Goal: Information Seeking & Learning: Learn about a topic

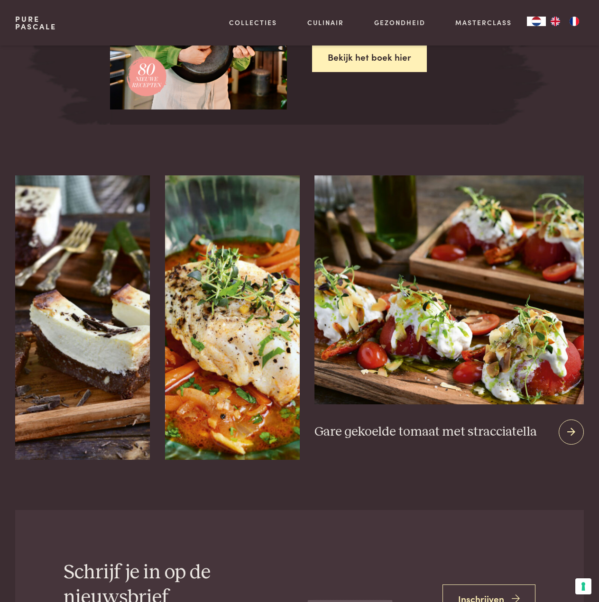
scroll to position [1564, 0]
click at [570, 431] on icon at bounding box center [571, 432] width 8 height 14
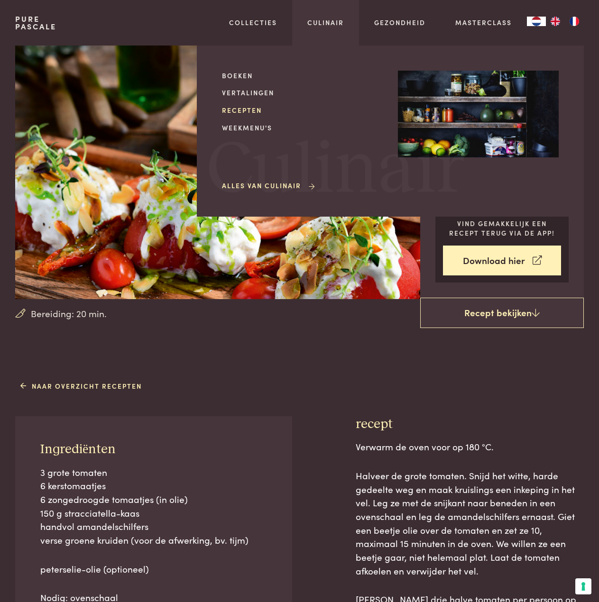
click at [250, 109] on link "Recepten" at bounding box center [302, 110] width 161 height 10
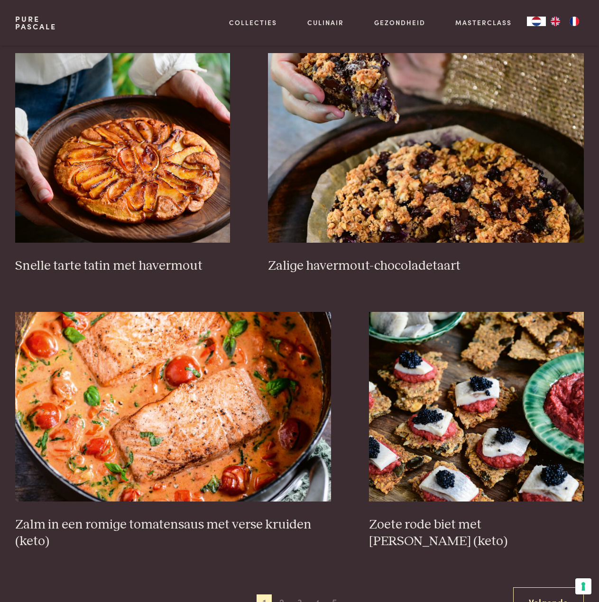
scroll to position [1327, 0]
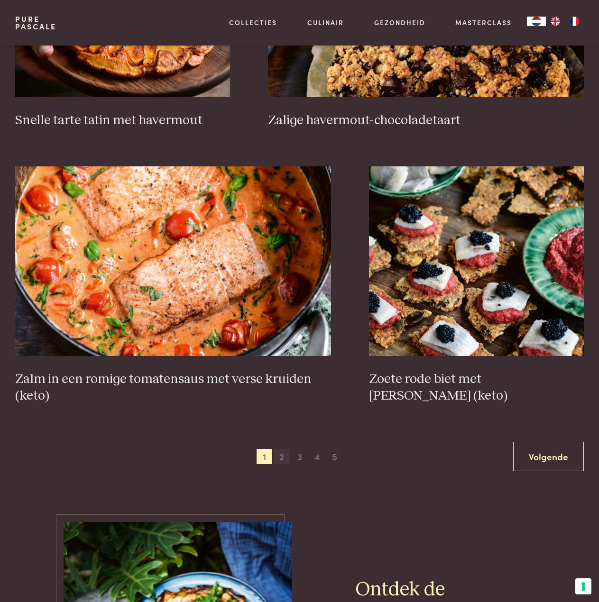
click at [281, 456] on span "2" at bounding box center [281, 456] width 15 height 15
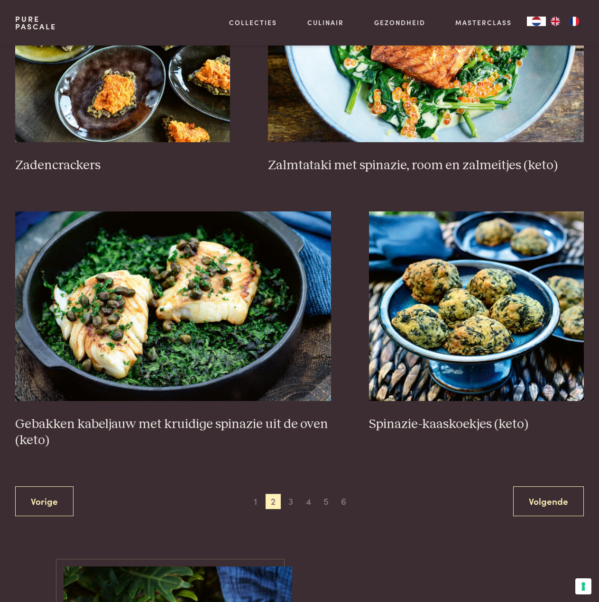
scroll to position [1450, 0]
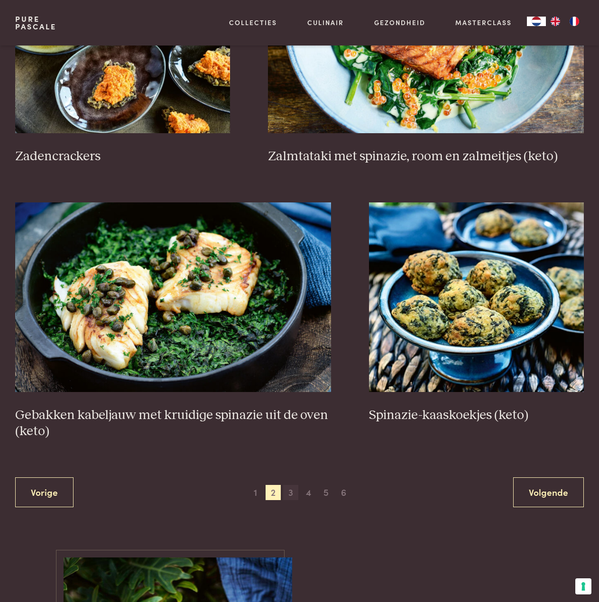
click at [289, 494] on span "3" at bounding box center [290, 492] width 15 height 15
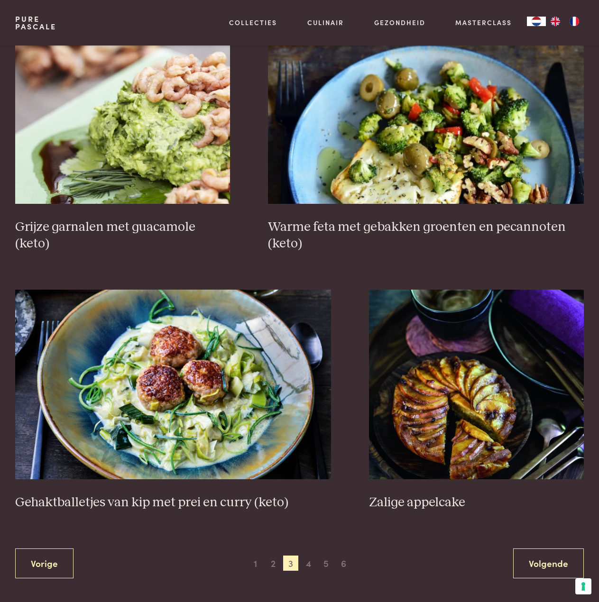
scroll to position [1450, 0]
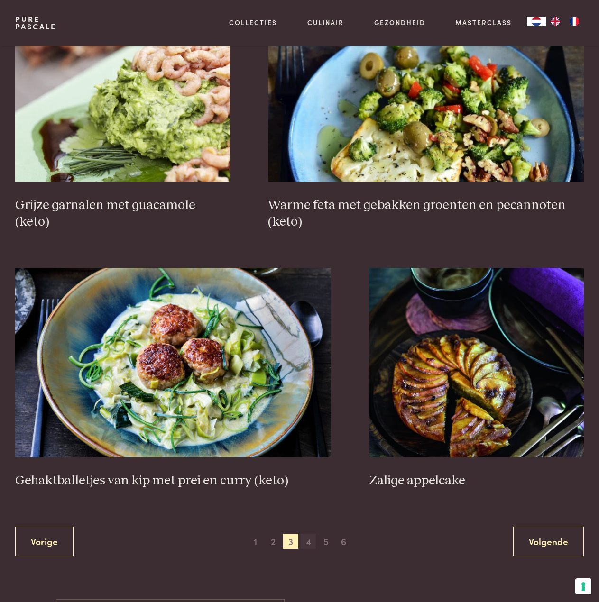
click at [307, 545] on span "4" at bounding box center [307, 541] width 15 height 15
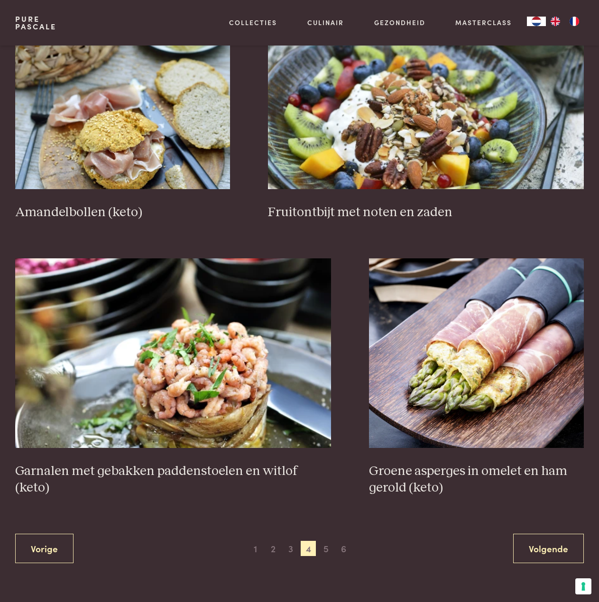
scroll to position [1402, 0]
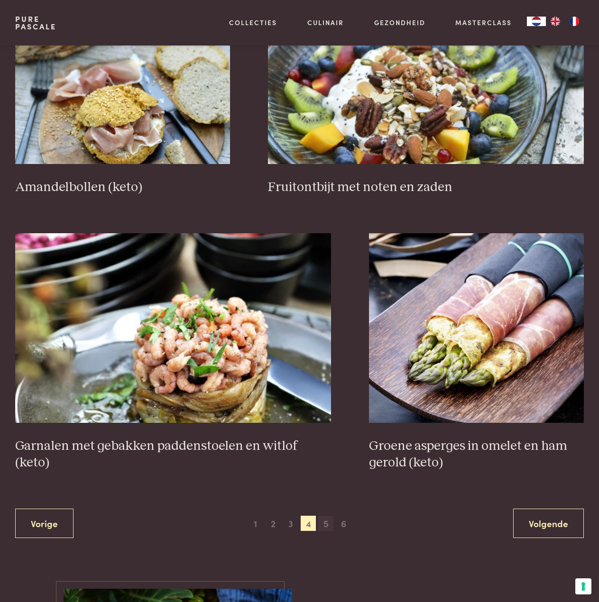
click at [326, 523] on span "5" at bounding box center [325, 523] width 15 height 15
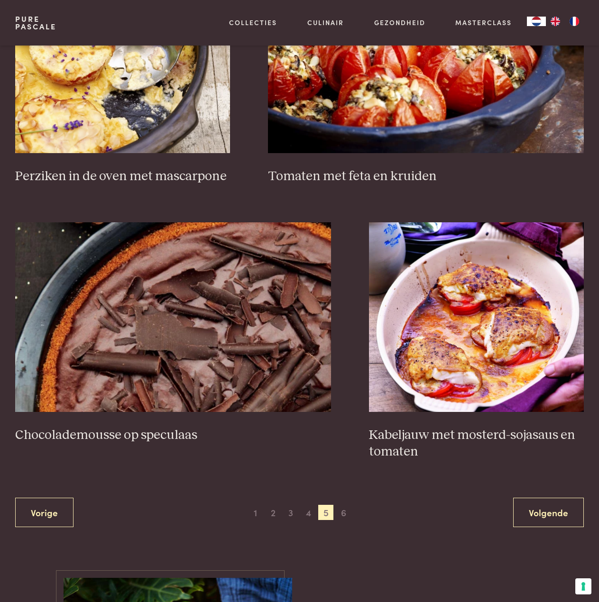
scroll to position [1450, 0]
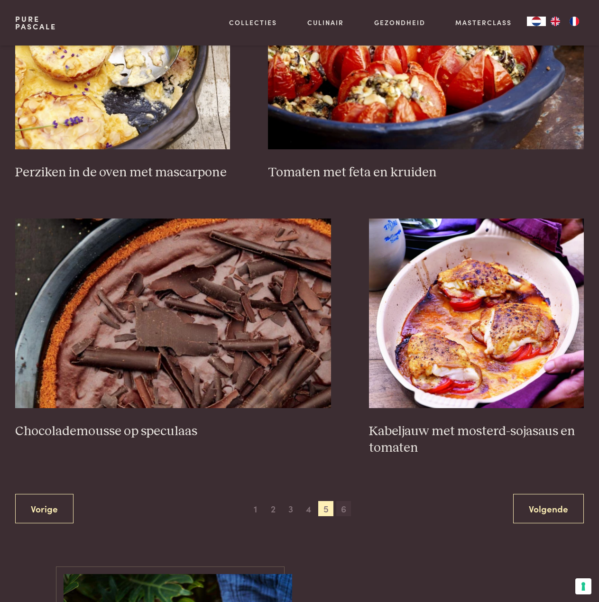
click at [344, 510] on span "6" at bounding box center [343, 508] width 15 height 15
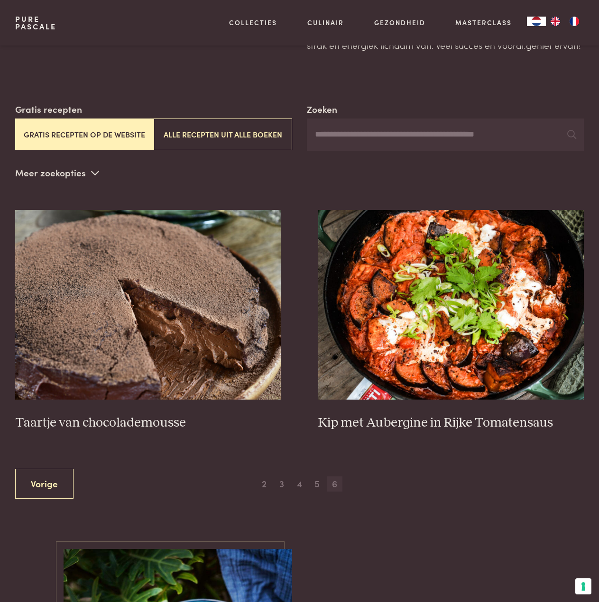
scroll to position [115, 0]
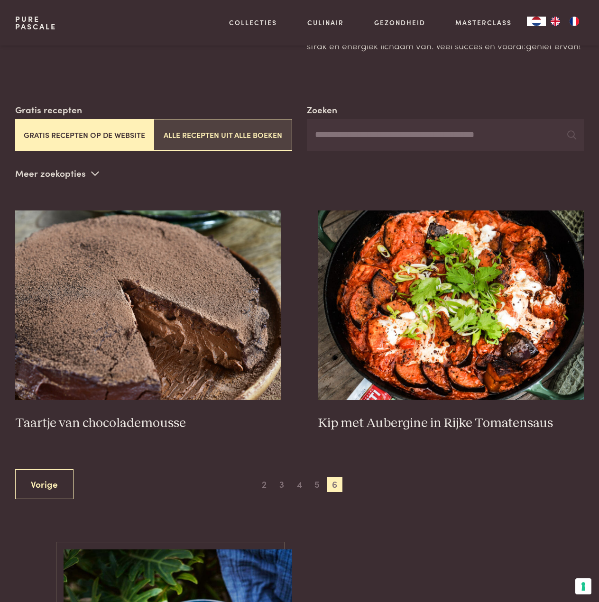
click at [249, 139] on button "Alle recepten uit alle boeken" at bounding box center [223, 135] width 138 height 32
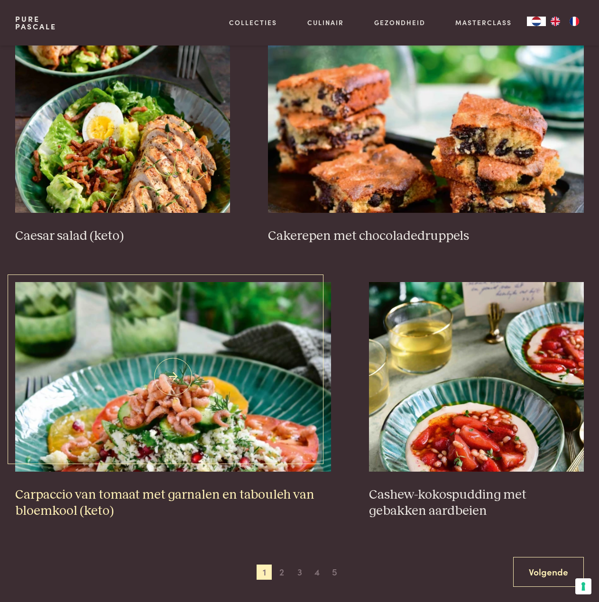
scroll to position [1375, 0]
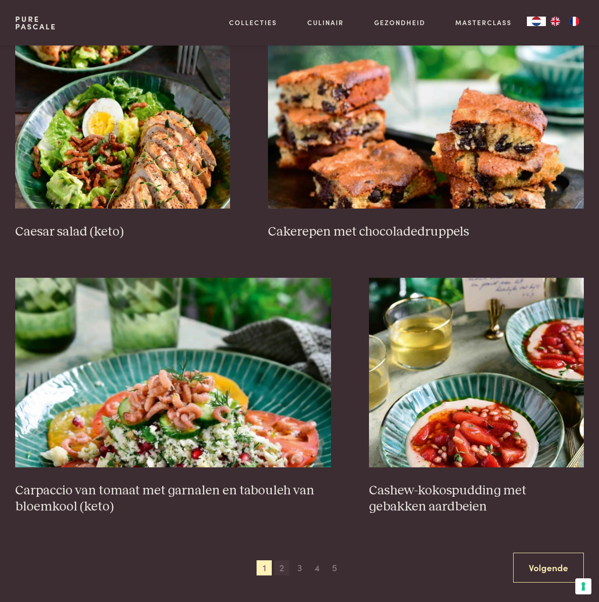
click at [280, 566] on span "2" at bounding box center [281, 567] width 15 height 15
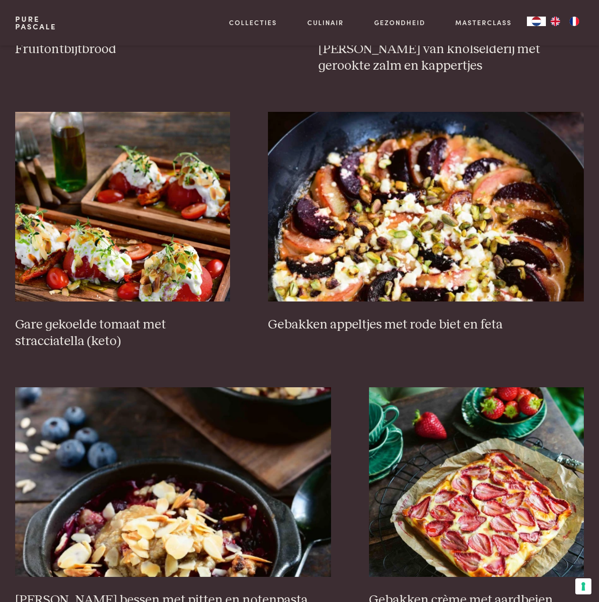
scroll to position [1450, 0]
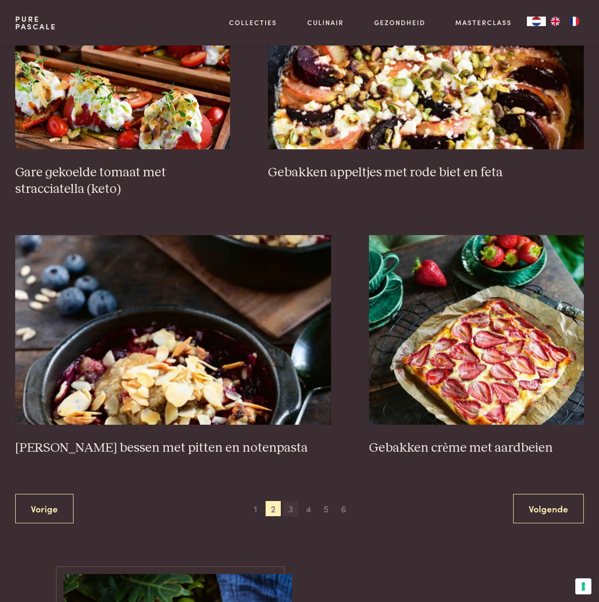
click at [290, 511] on span "3" at bounding box center [290, 508] width 15 height 15
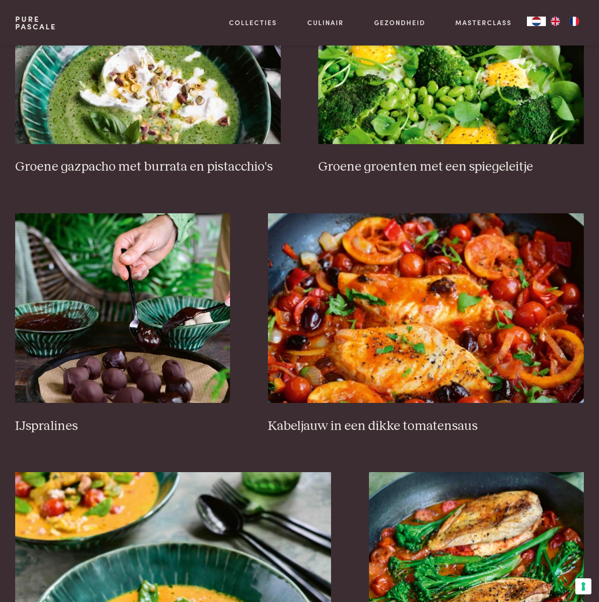
scroll to position [1545, 0]
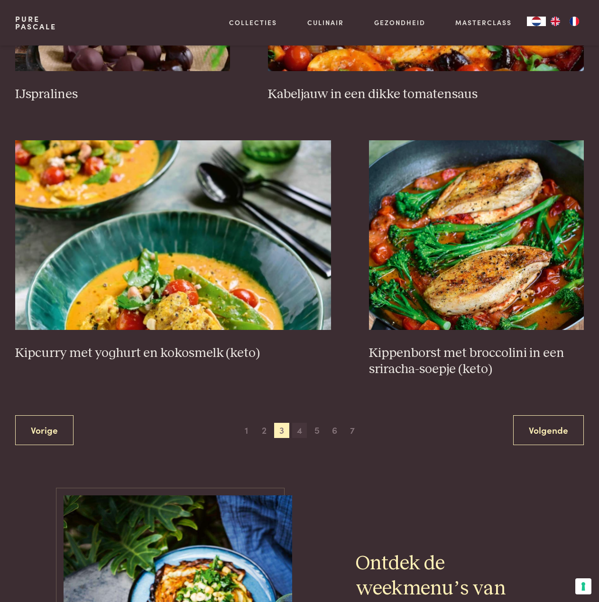
click at [300, 430] on span "4" at bounding box center [299, 430] width 15 height 15
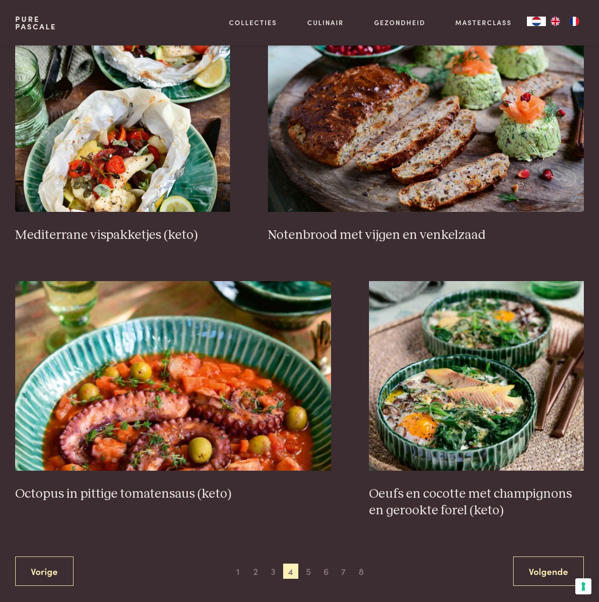
scroll to position [1402, 0]
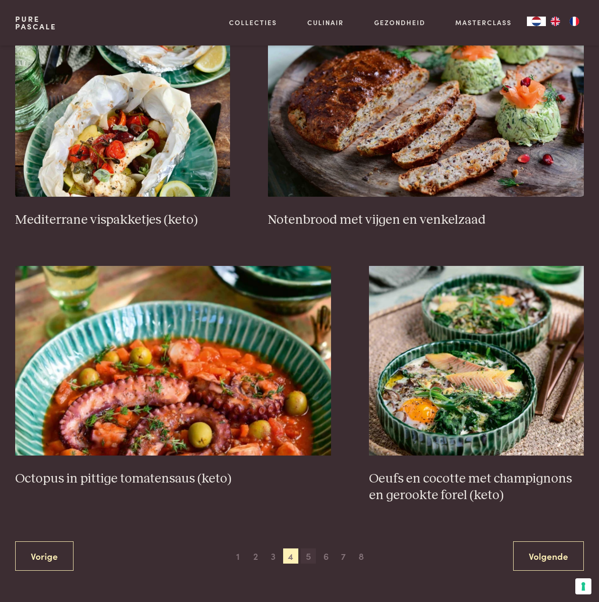
click at [305, 548] on span "5" at bounding box center [307, 555] width 15 height 15
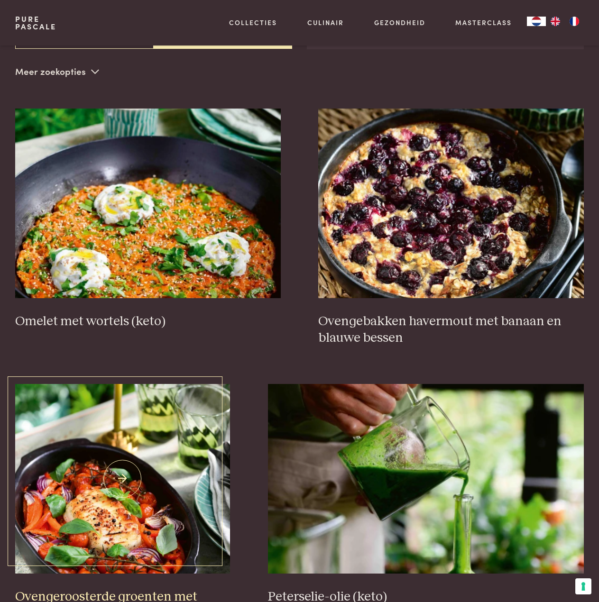
scroll to position [218, 0]
